Goal: Task Accomplishment & Management: Use online tool/utility

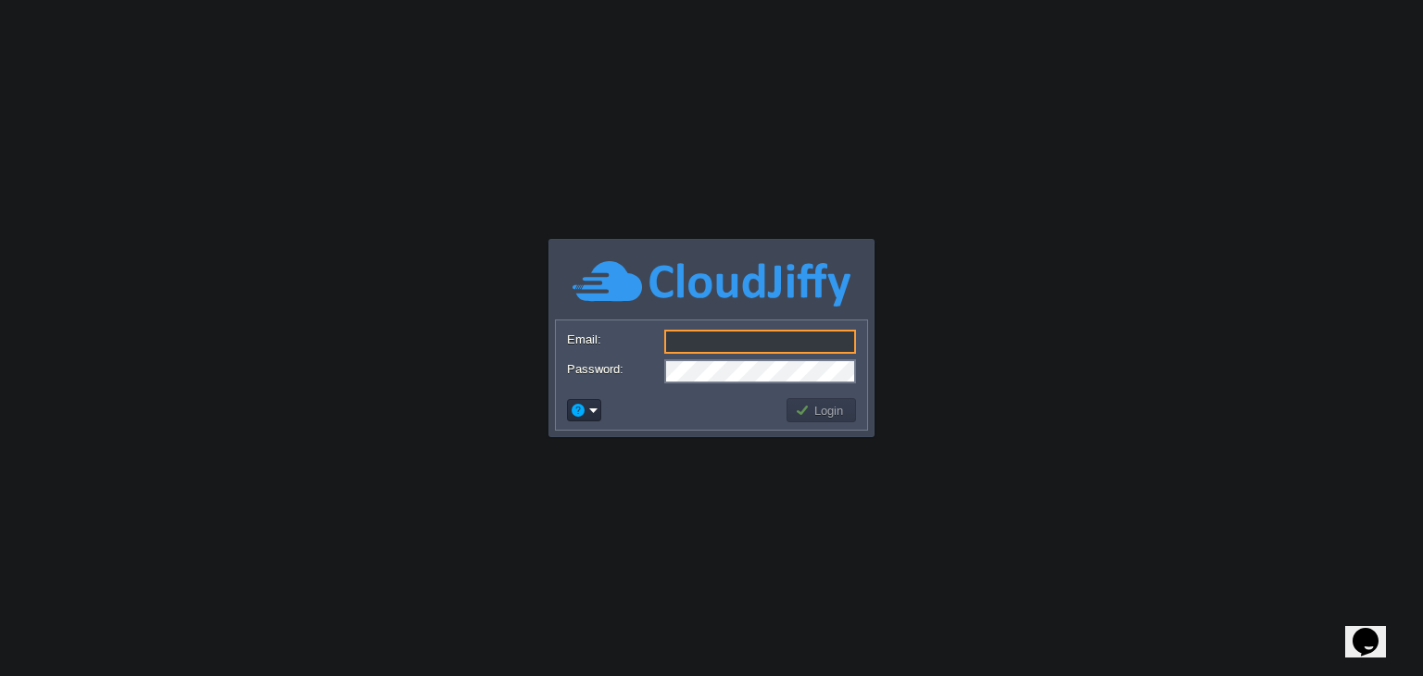
type input "[EMAIL_ADDRESS][DOMAIN_NAME]"
click at [720, 400] on td at bounding box center [674, 411] width 220 height 30
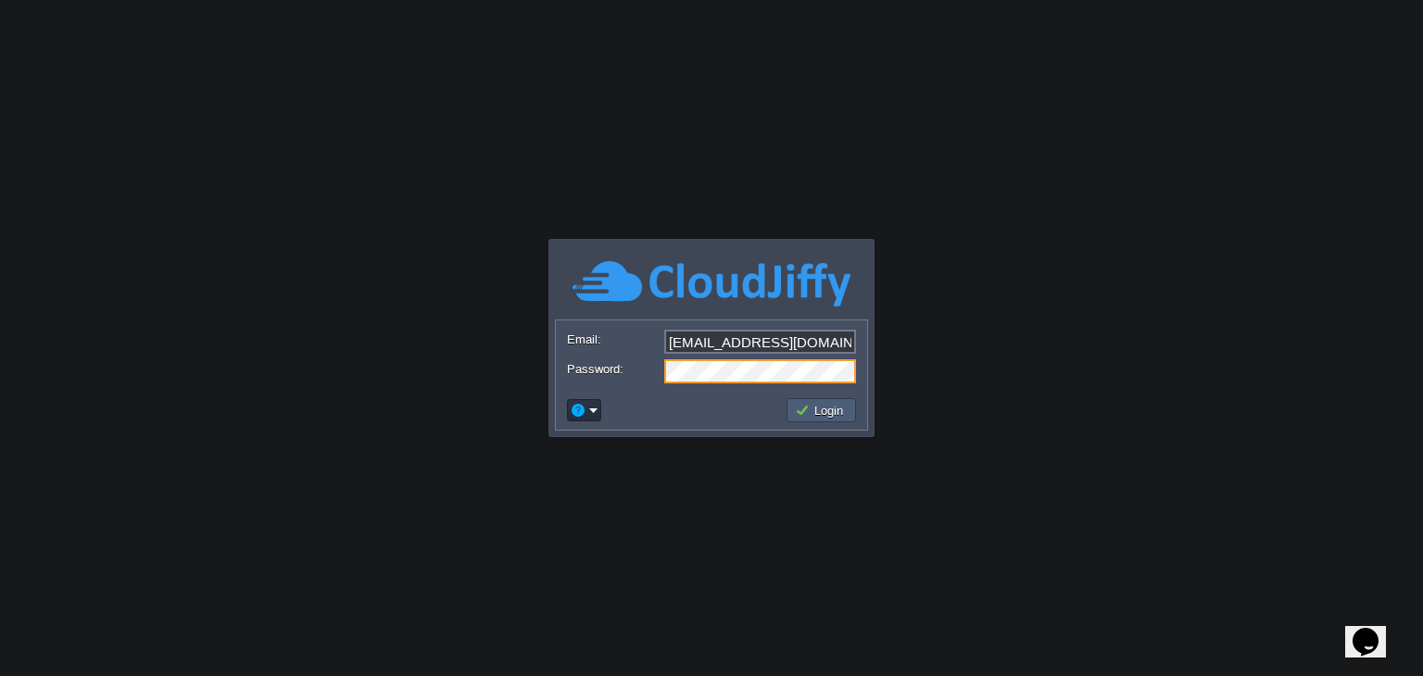
click at [826, 413] on button "Login" at bounding box center [822, 410] width 54 height 17
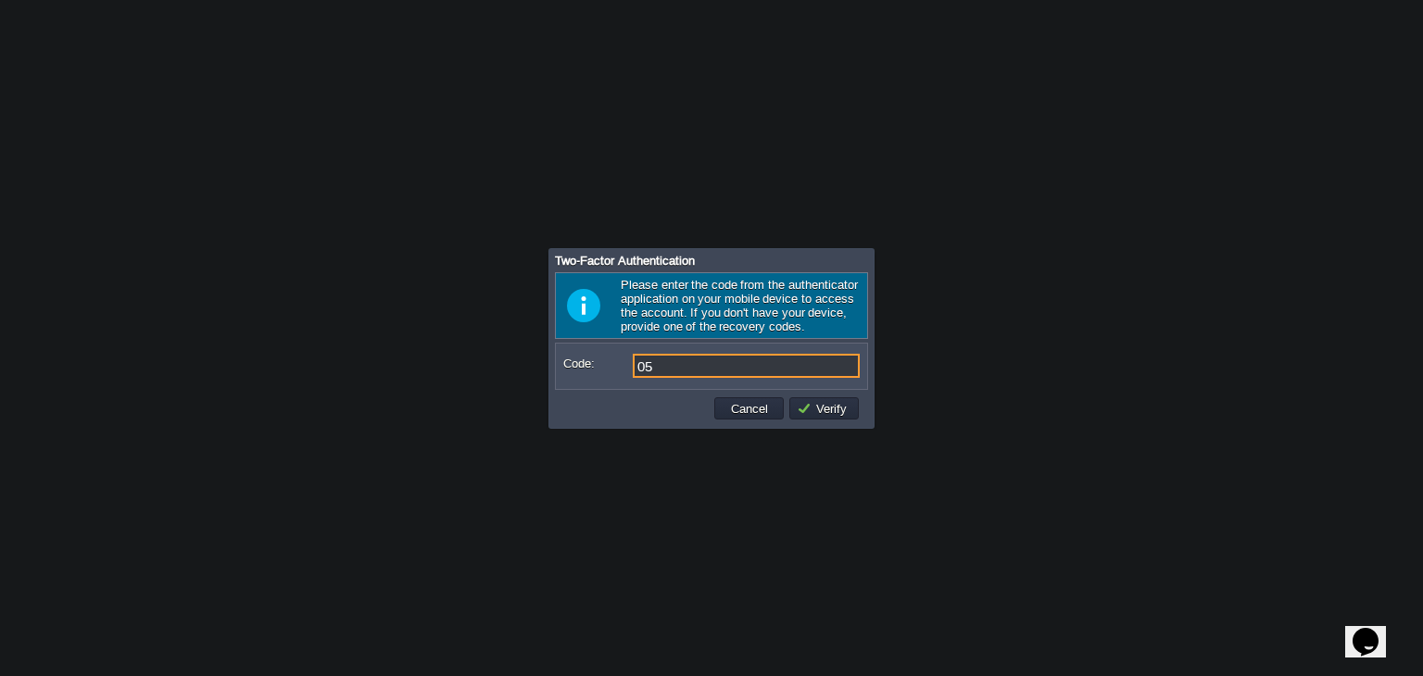
type input "0"
type input "602199"
click at [834, 414] on button "Verify" at bounding box center [825, 408] width 56 height 17
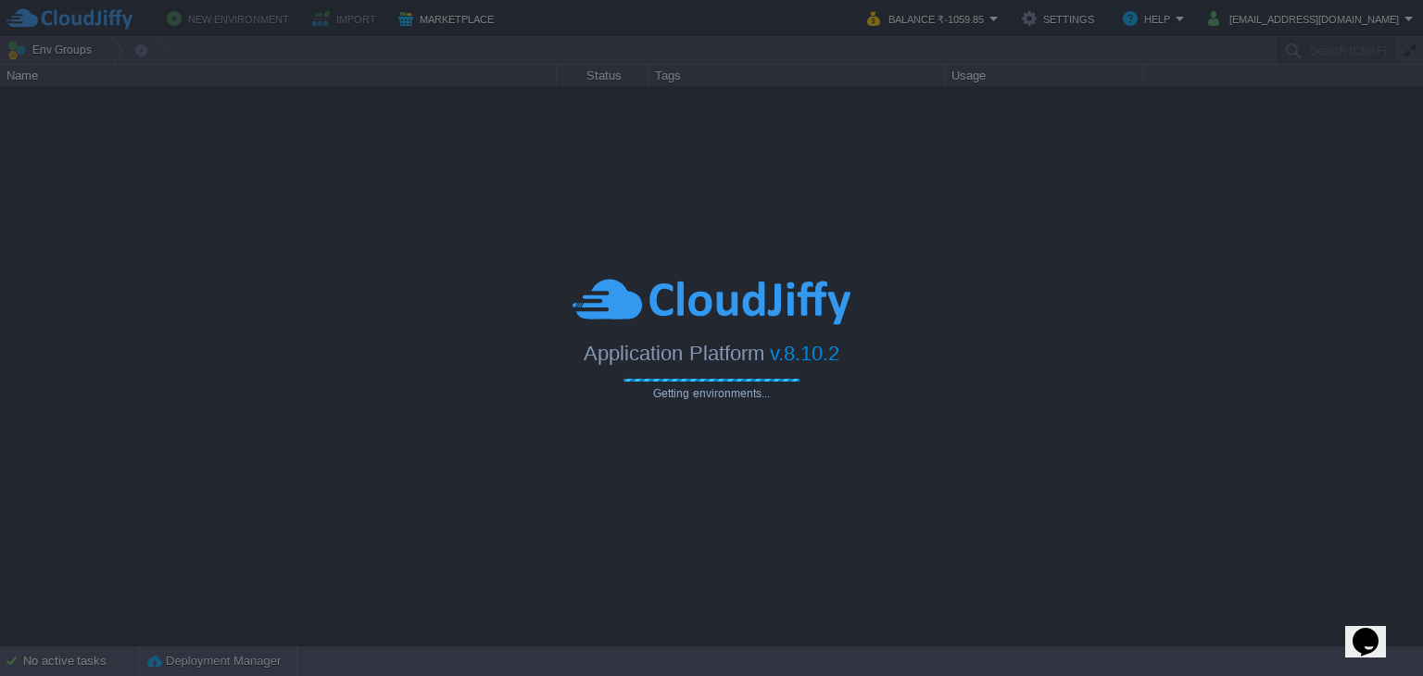
type input "Search (Ctrl+F)"
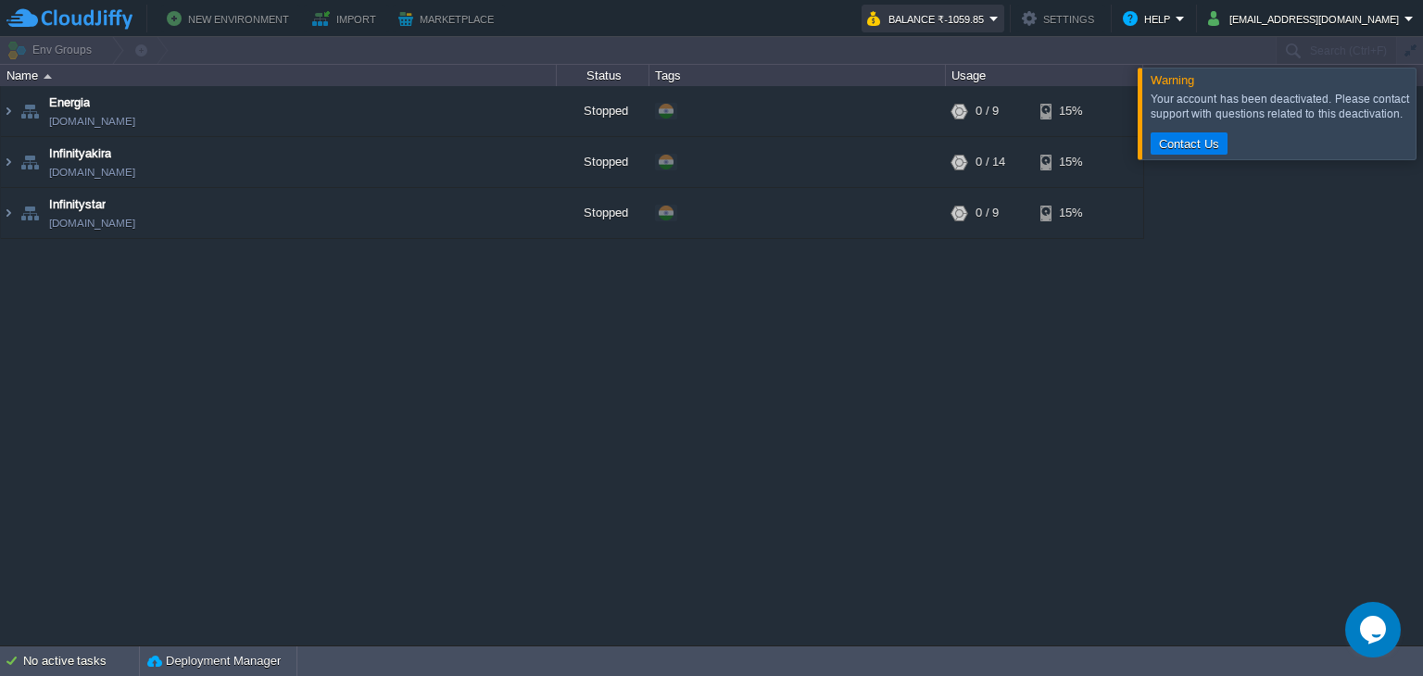
click at [989, 19] on button "Balance ₹-1059.85" at bounding box center [928, 18] width 122 height 22
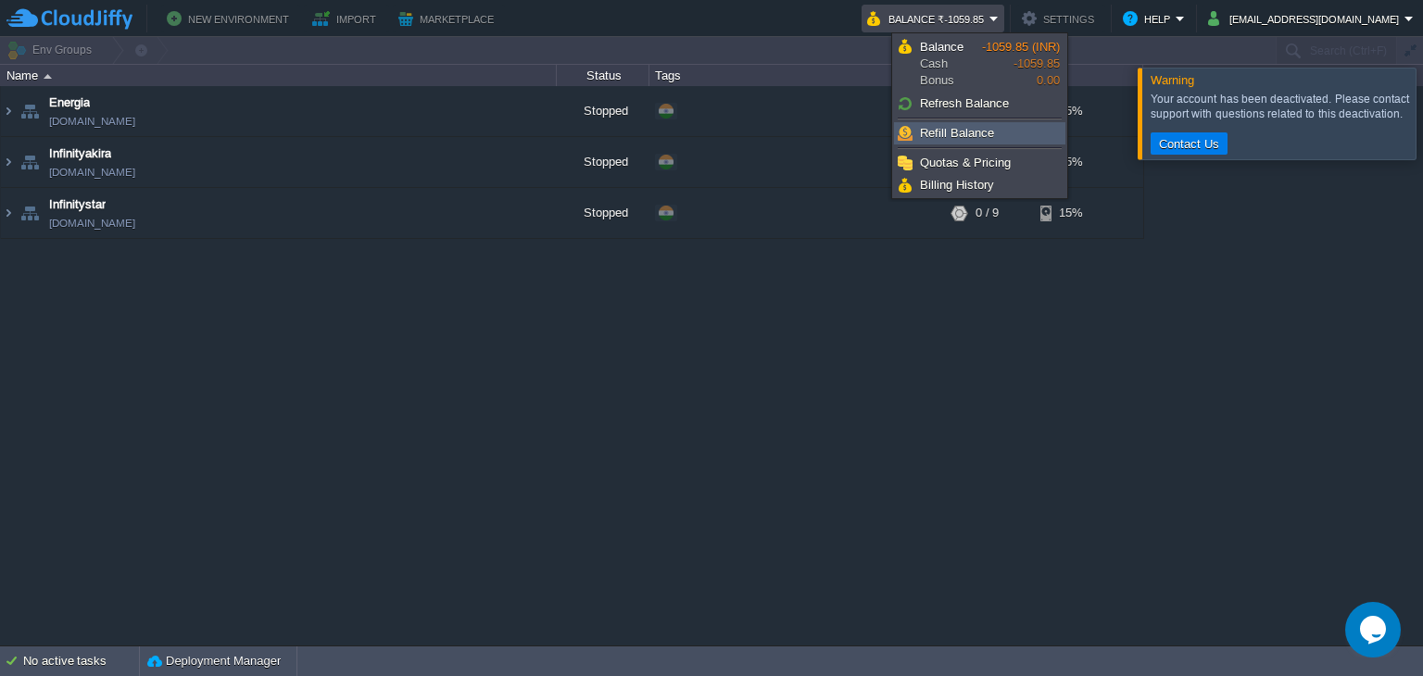
click at [943, 132] on span "Refill Balance" at bounding box center [957, 133] width 74 height 14
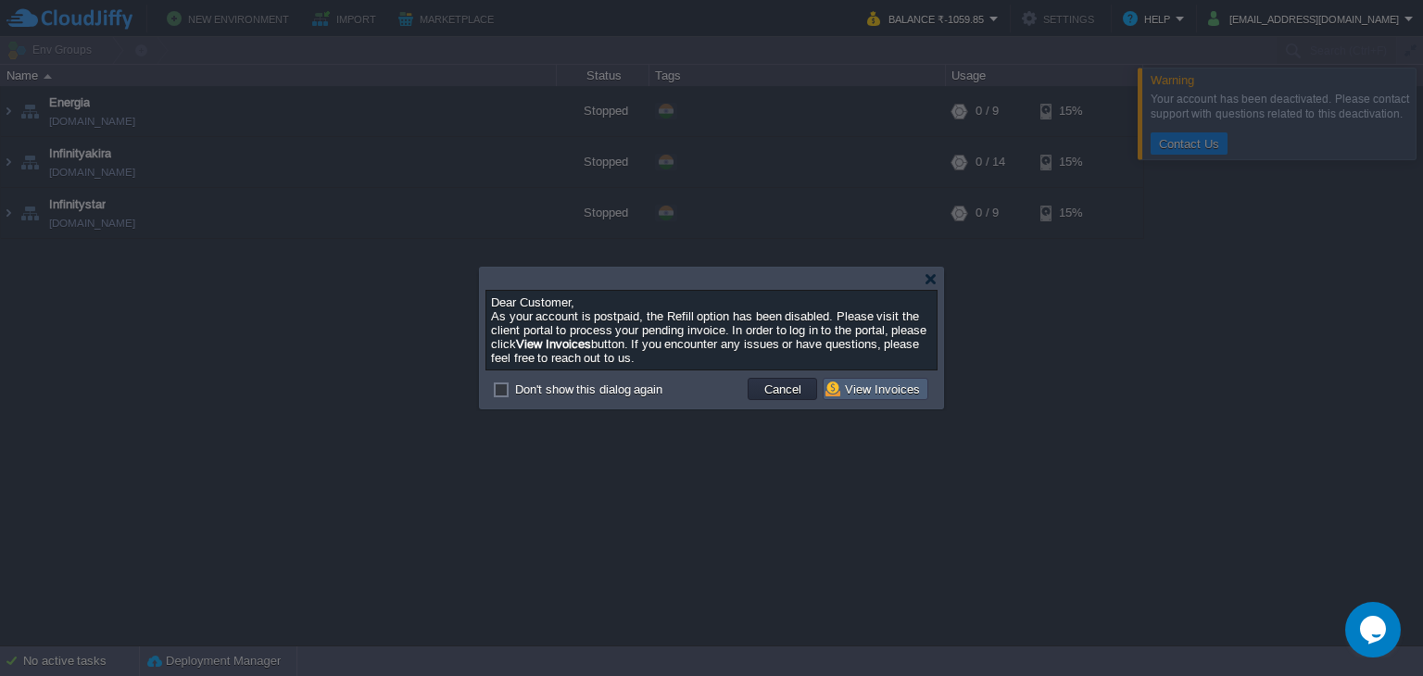
click at [883, 393] on button "View Invoices" at bounding box center [875, 389] width 100 height 17
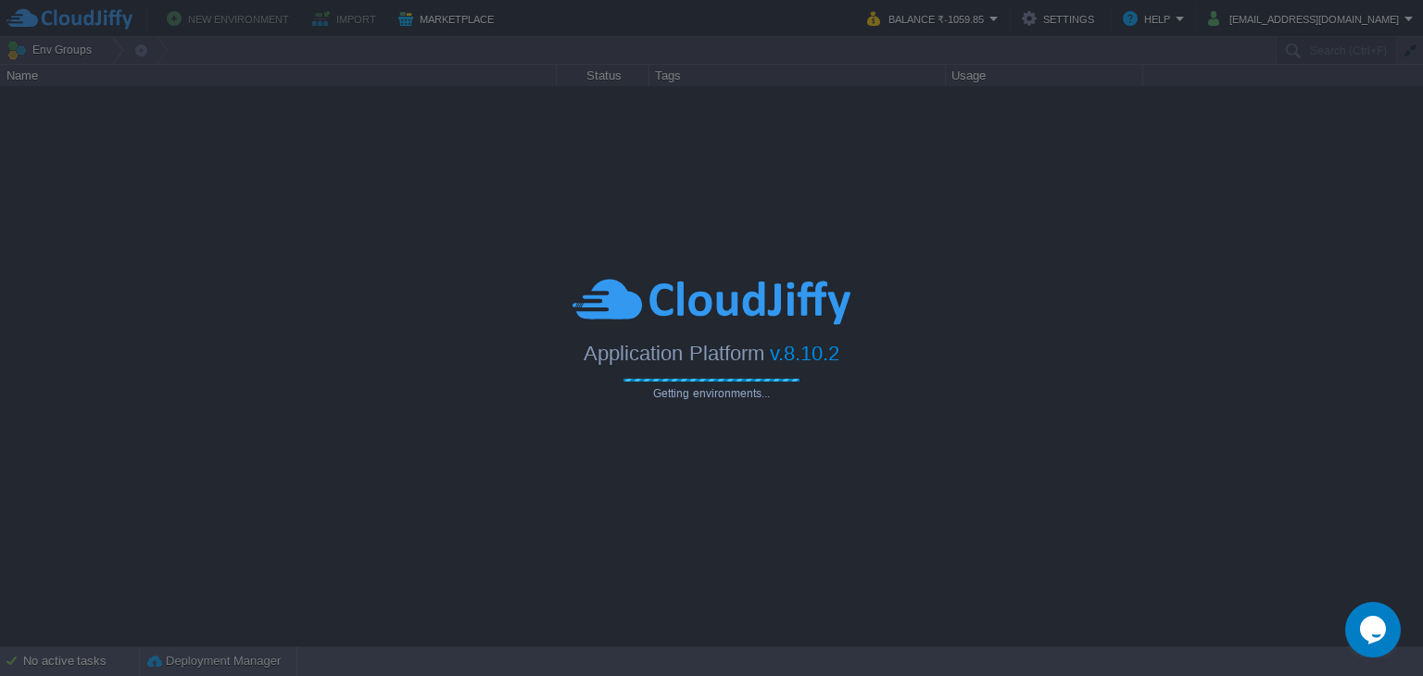
type input "Search (Ctrl+F)"
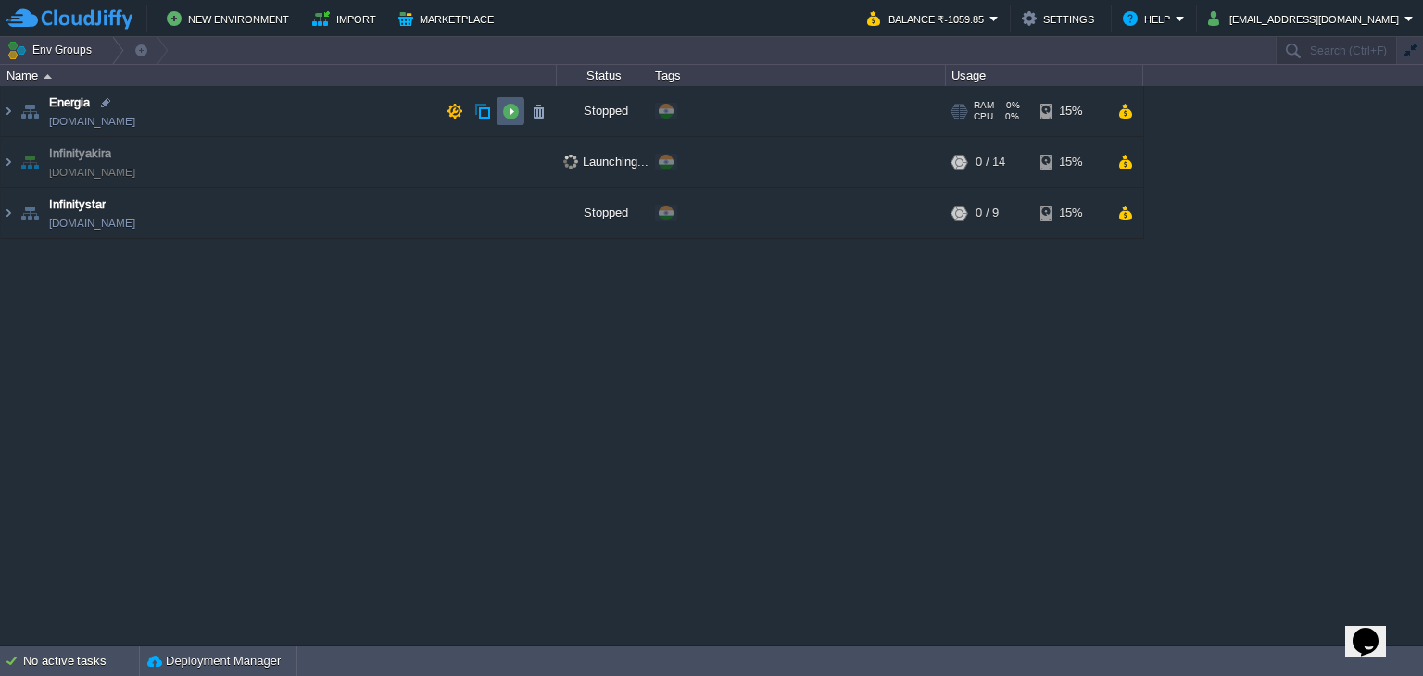
click at [511, 106] on button "button" at bounding box center [510, 111] width 17 height 17
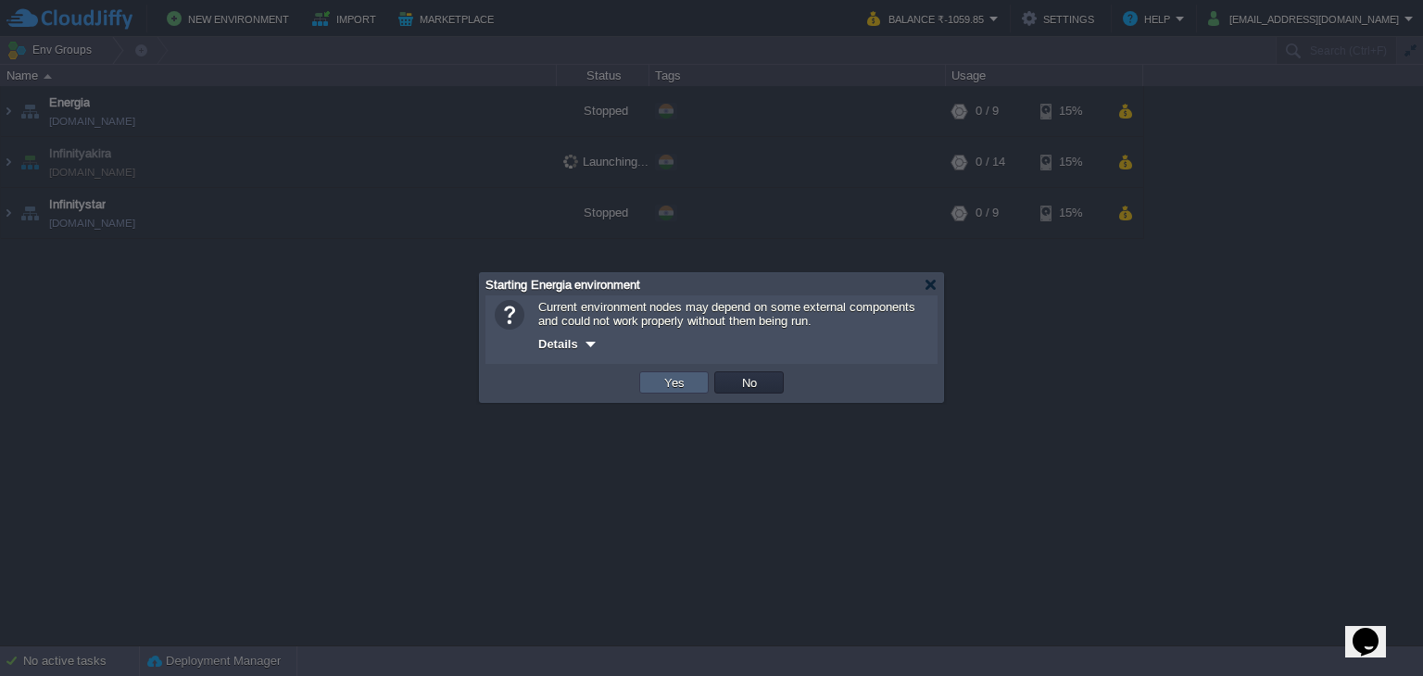
click at [664, 379] on button "Yes" at bounding box center [674, 382] width 31 height 17
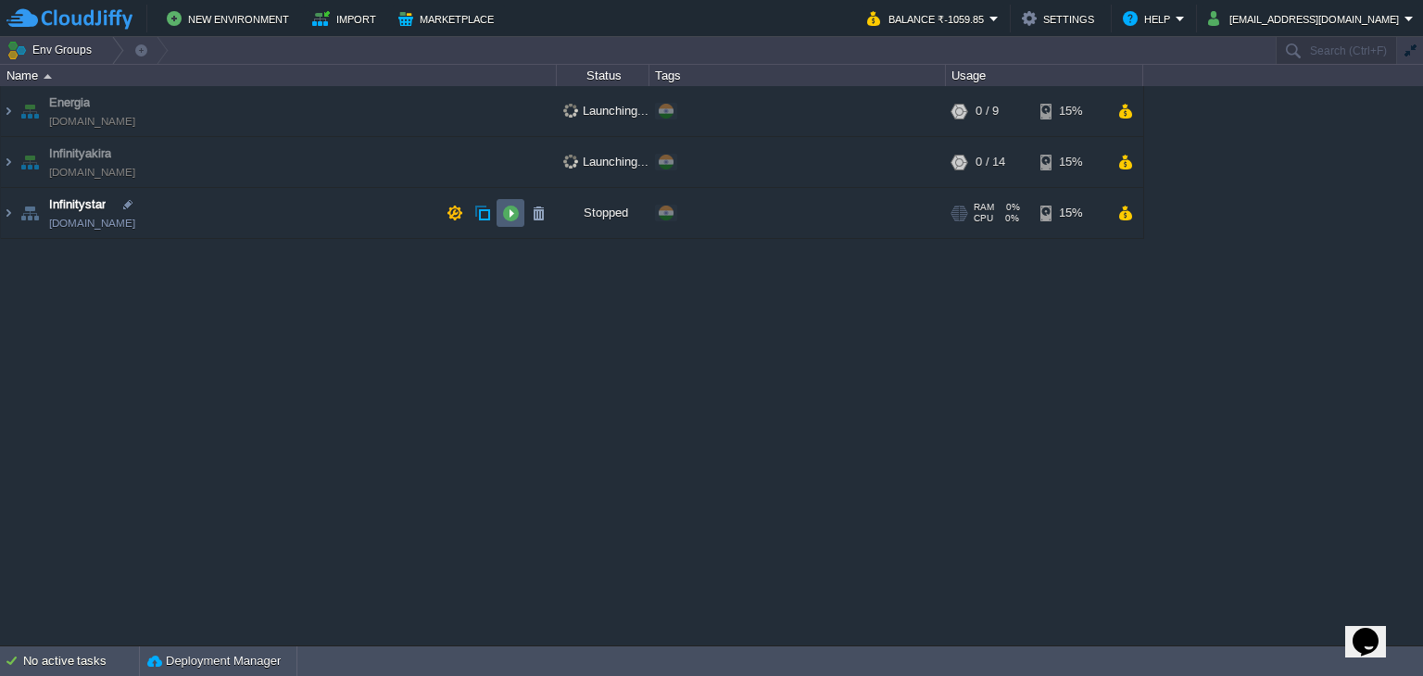
click at [510, 211] on button "button" at bounding box center [510, 213] width 17 height 17
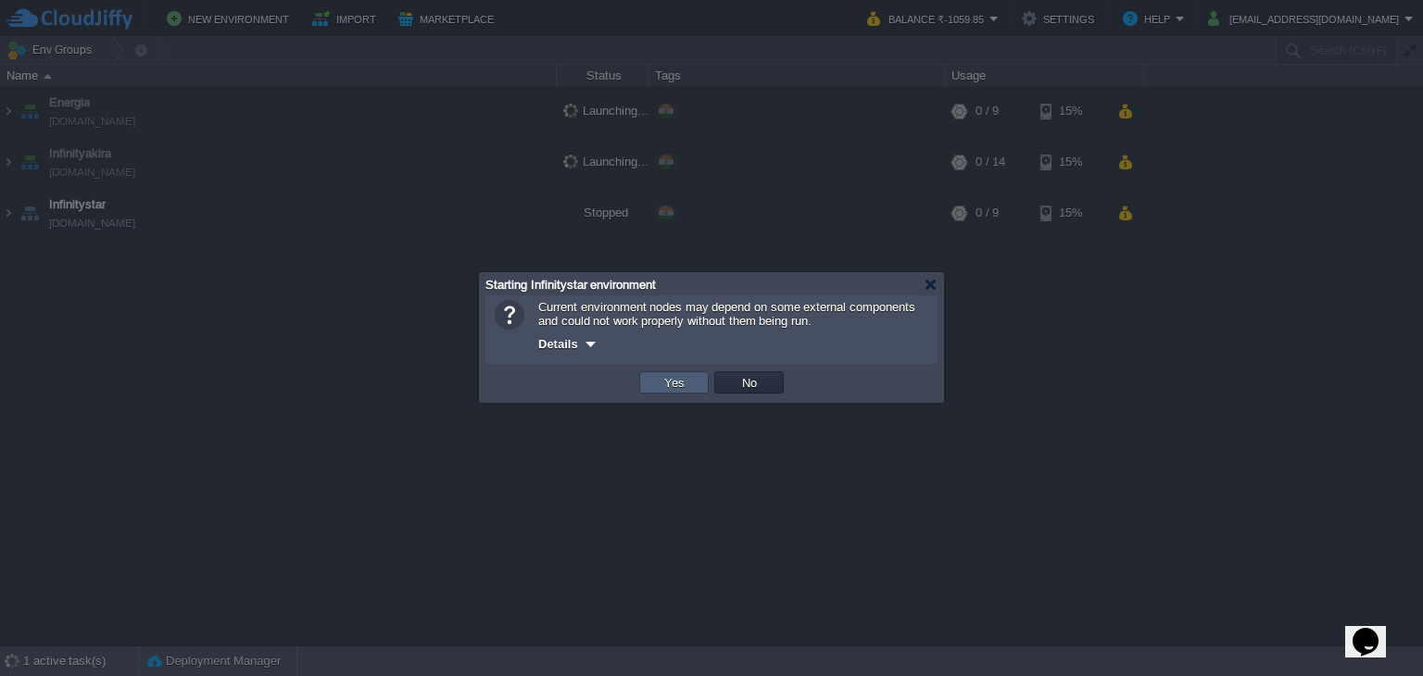
click at [674, 380] on button "Yes" at bounding box center [674, 382] width 31 height 17
